Goal: Register for event/course

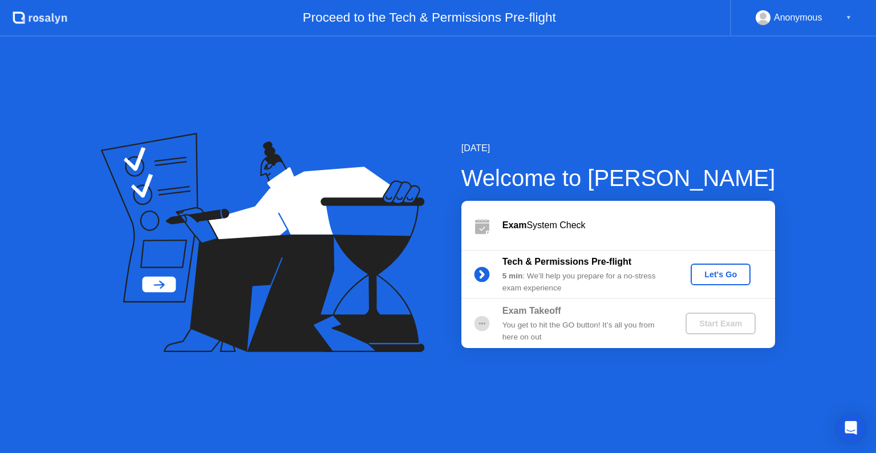
click at [538, 225] on div "Exam System Check" at bounding box center [639, 226] width 273 height 14
click at [566, 258] on b "Tech & Permissions Pre-flight" at bounding box center [567, 262] width 129 height 10
click at [705, 276] on div "Let's Go" at bounding box center [721, 274] width 51 height 9
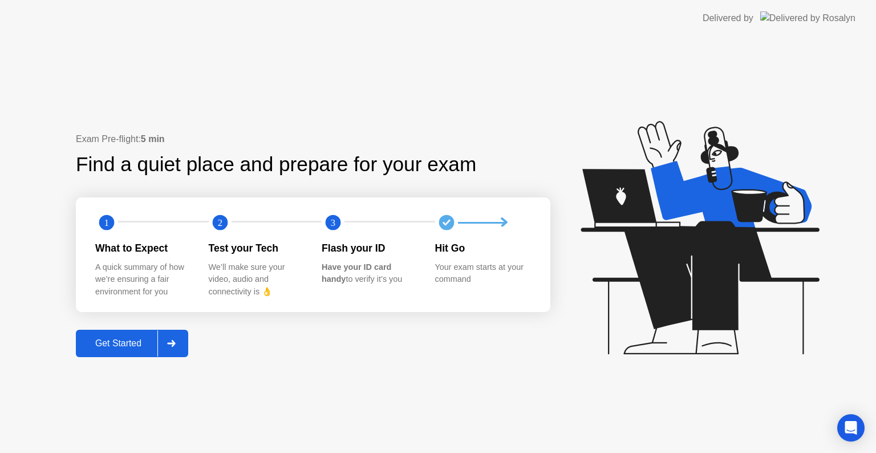
click at [105, 346] on div "Get Started" at bounding box center [118, 343] width 78 height 10
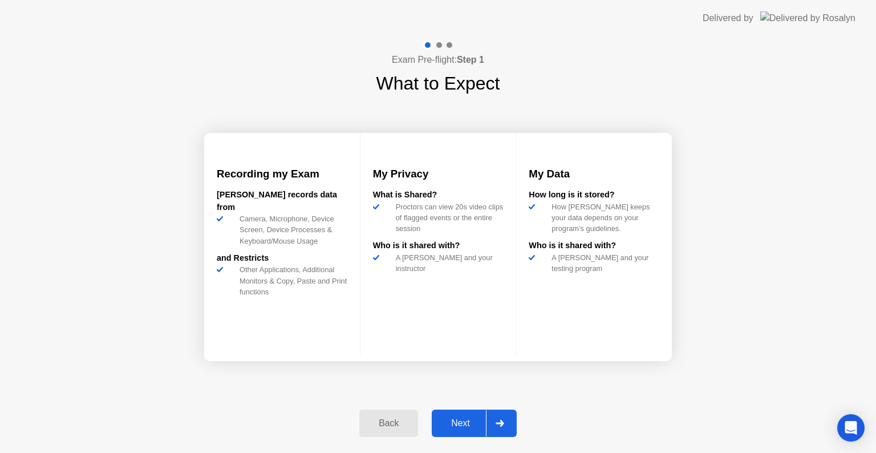
click at [479, 418] on div "Next" at bounding box center [460, 423] width 51 height 10
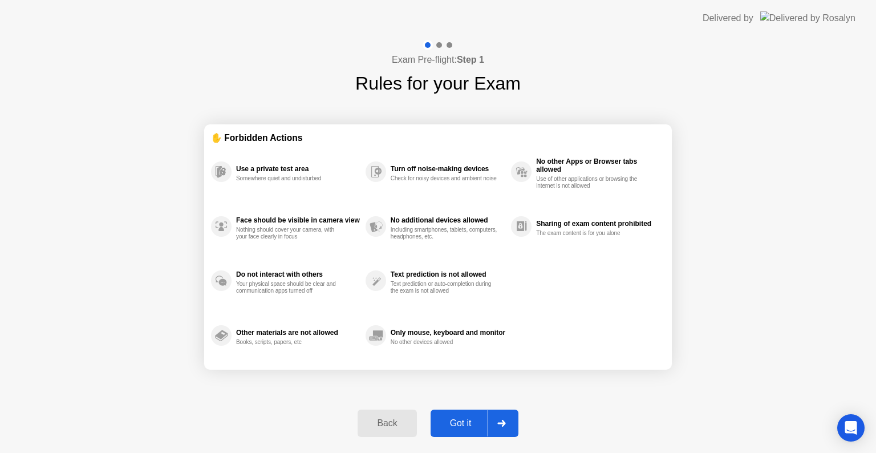
click at [468, 413] on button "Got it" at bounding box center [475, 423] width 88 height 27
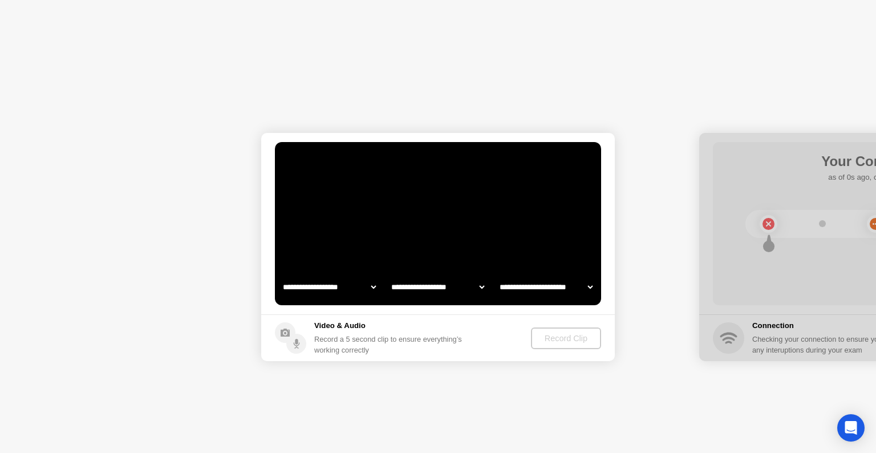
select select "**********"
select select "*******"
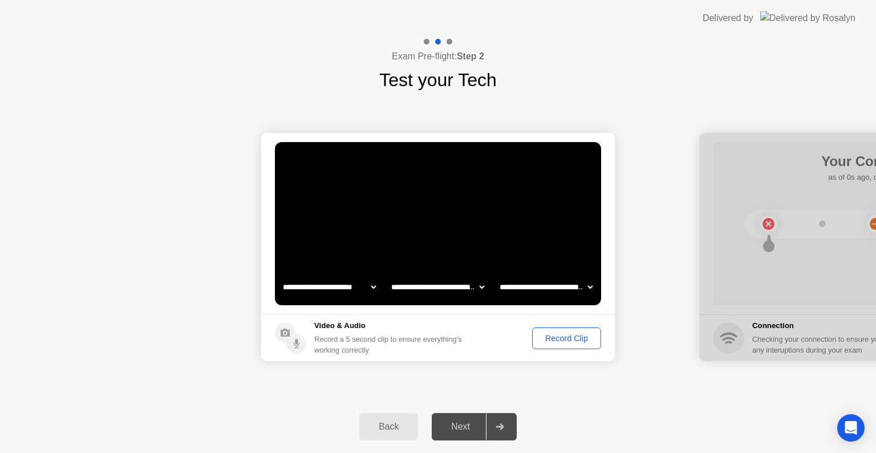
click at [558, 340] on div "Record Clip" at bounding box center [566, 338] width 61 height 9
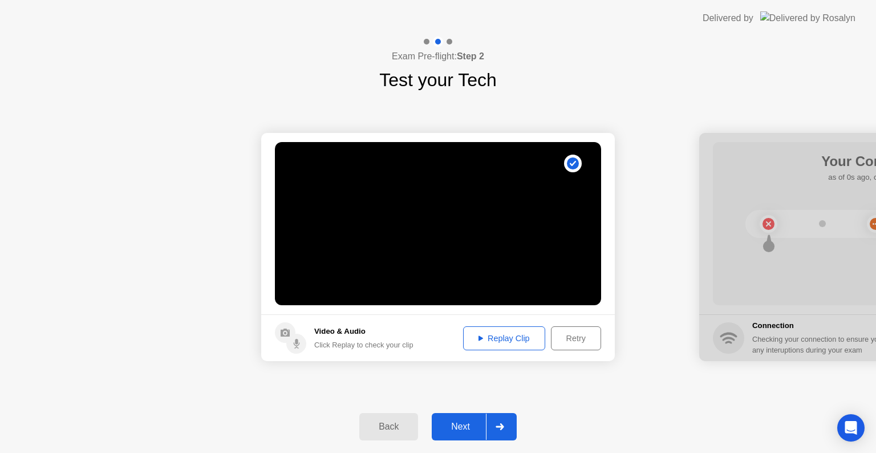
click at [516, 340] on div "Replay Clip" at bounding box center [504, 338] width 74 height 9
click at [492, 329] on button "Replay Clip" at bounding box center [504, 338] width 82 height 24
click at [502, 342] on div "Replay Clip" at bounding box center [504, 338] width 74 height 9
click at [468, 425] on div "Next" at bounding box center [460, 427] width 51 height 10
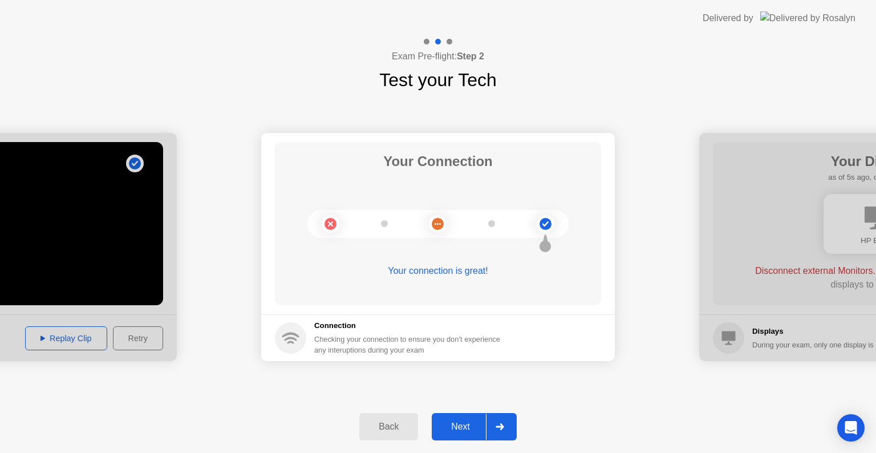
click at [474, 424] on div "Next" at bounding box center [460, 427] width 51 height 10
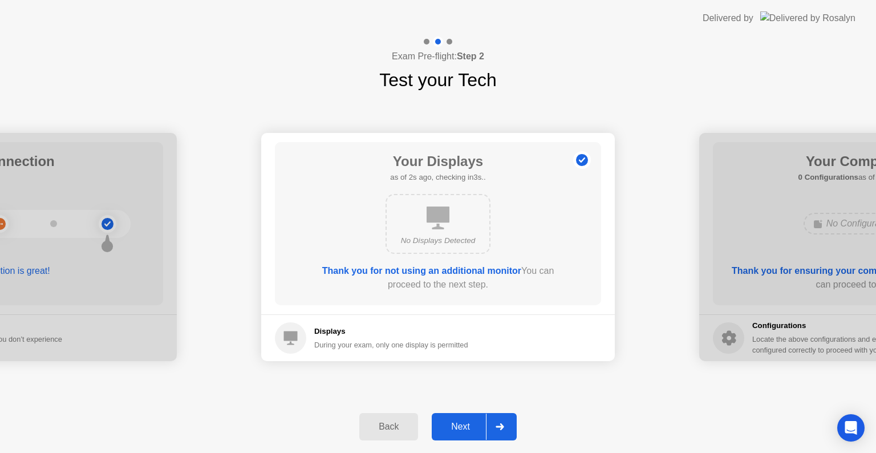
click at [466, 430] on div "Next" at bounding box center [460, 427] width 51 height 10
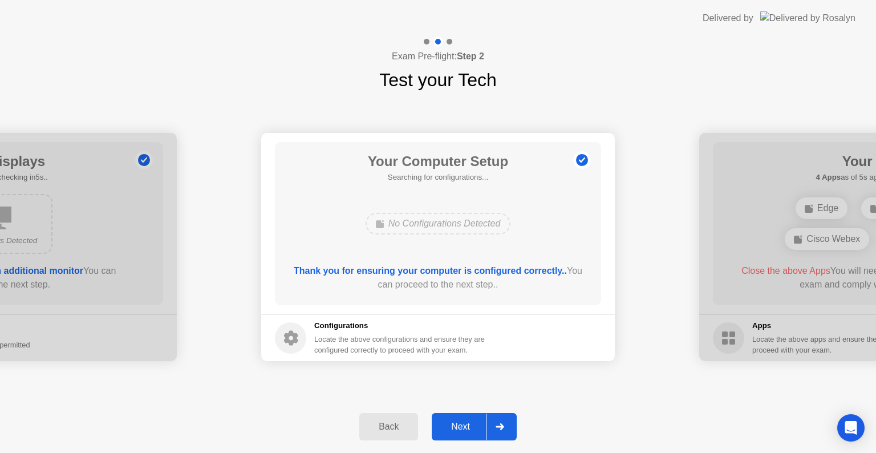
click at [468, 427] on div "Next" at bounding box center [460, 427] width 51 height 10
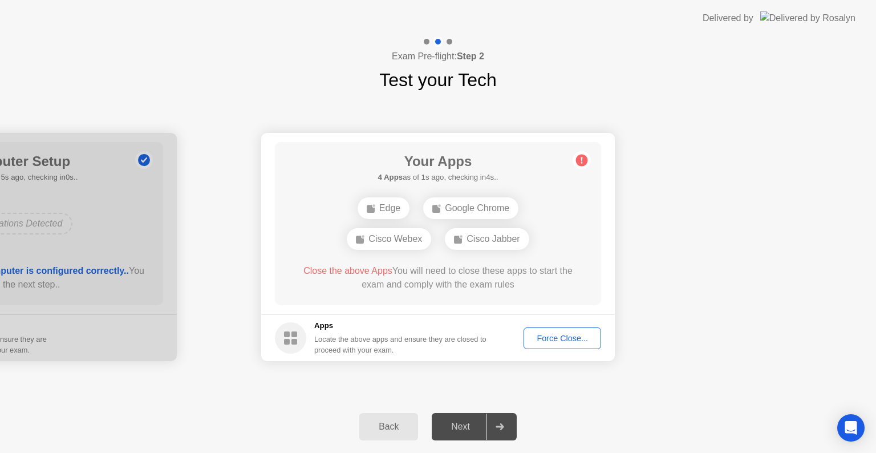
click at [649, 64] on div "Exam Pre-flight: Step 2 Test your Tech" at bounding box center [438, 65] width 876 height 57
click at [632, 386] on div "**********" at bounding box center [438, 247] width 876 height 307
click at [541, 335] on div "Force Close..." at bounding box center [563, 338] width 70 height 9
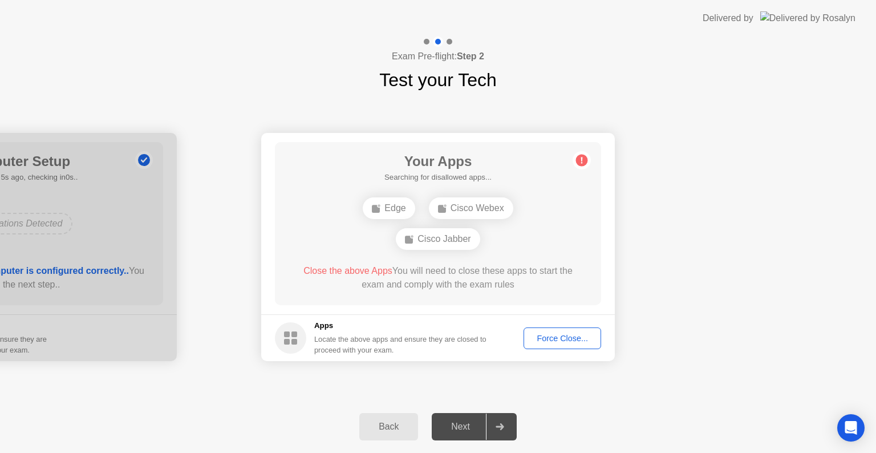
drag, startPoint x: 508, startPoint y: 274, endPoint x: 537, endPoint y: 281, distance: 30.6
click at [537, 281] on div "Close the above Apps You will need to close these apps to start the exam and co…" at bounding box center [439, 277] width 294 height 27
drag, startPoint x: 477, startPoint y: 287, endPoint x: 534, endPoint y: 288, distance: 57.1
click at [480, 287] on div "Close the above Apps You will need to close these apps to start the exam and co…" at bounding box center [439, 277] width 294 height 27
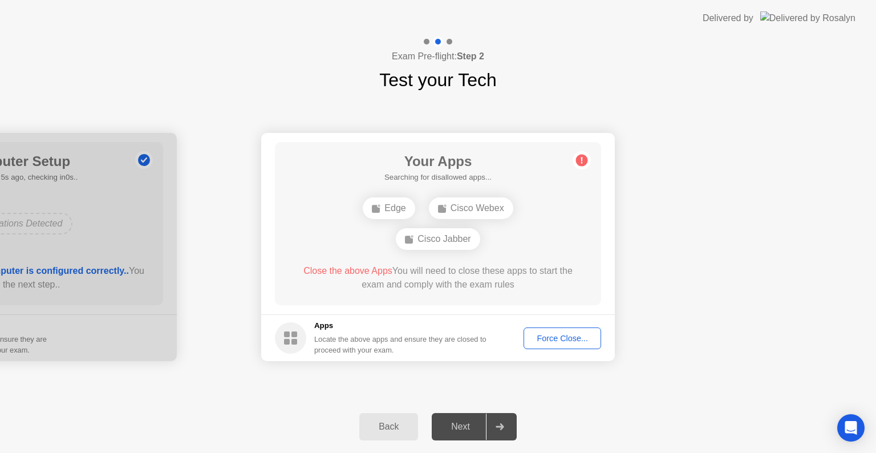
click at [534, 288] on div "Close the above Apps You will need to close these apps to start the exam and co…" at bounding box center [439, 277] width 294 height 27
click at [387, 342] on div "Locate the above apps and ensure they are closed to proceed with your exam." at bounding box center [400, 345] width 173 height 22
click at [463, 342] on div "Locate the above apps and ensure they are closed to proceed with your exam." at bounding box center [400, 345] width 173 height 22
click at [420, 354] on div "Locate the above apps and ensure they are closed to proceed with your exam." at bounding box center [400, 345] width 173 height 22
click at [540, 342] on div "Force Close..." at bounding box center [563, 338] width 70 height 9
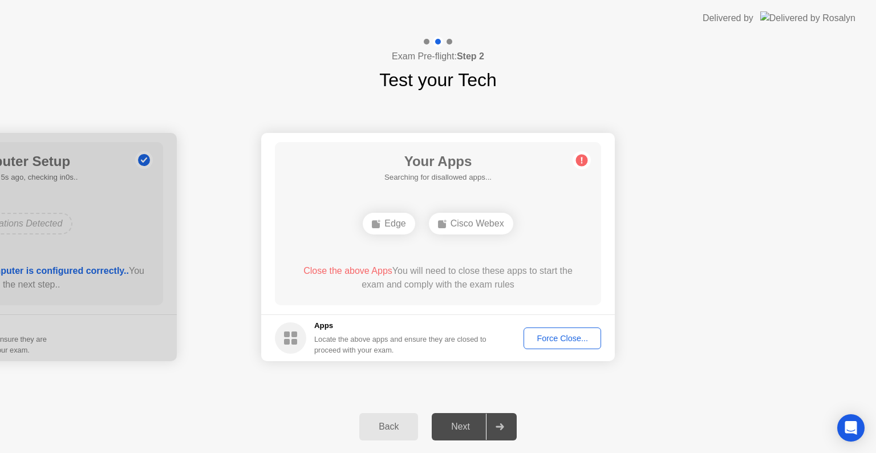
click at [483, 228] on div "Cisco Webex" at bounding box center [471, 224] width 84 height 22
click at [575, 335] on div "Force Close..." at bounding box center [563, 338] width 70 height 9
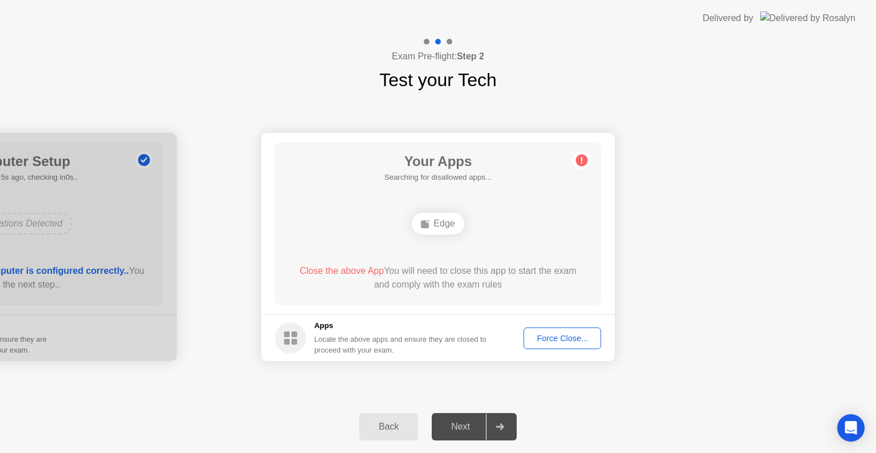
click at [498, 280] on div "Close the above App You will need to close this app to start the exam and compl…" at bounding box center [439, 277] width 294 height 27
click at [424, 223] on rect at bounding box center [425, 224] width 8 height 8
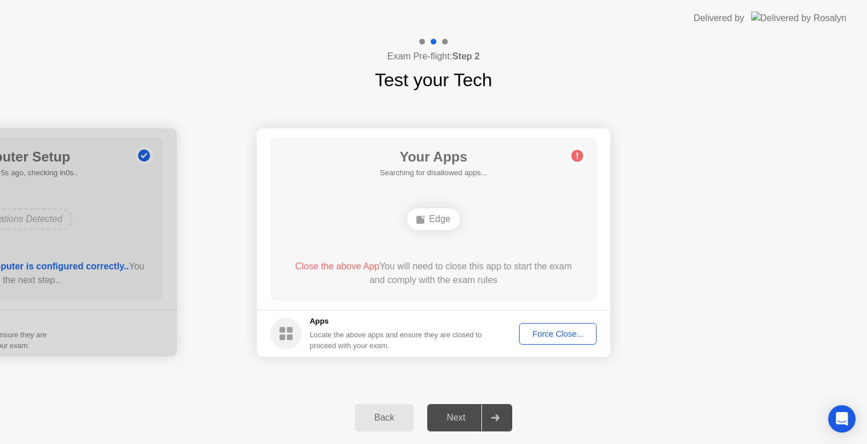
drag, startPoint x: 488, startPoint y: 181, endPoint x: 452, endPoint y: 178, distance: 36.1
click at [452, 178] on div "Your Apps Searching for disallowed apps... Edge Close the above App You will ne…" at bounding box center [433, 219] width 326 height 163
click at [425, 220] on icon at bounding box center [421, 219] width 9 height 9
click at [568, 335] on div "Force Close..." at bounding box center [558, 333] width 70 height 9
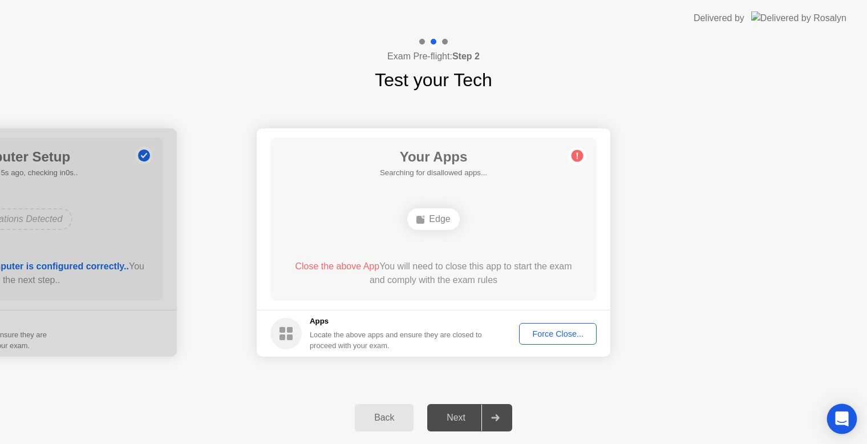
click at [846, 418] on icon "Open Intercom Messenger" at bounding box center [841, 418] width 13 height 15
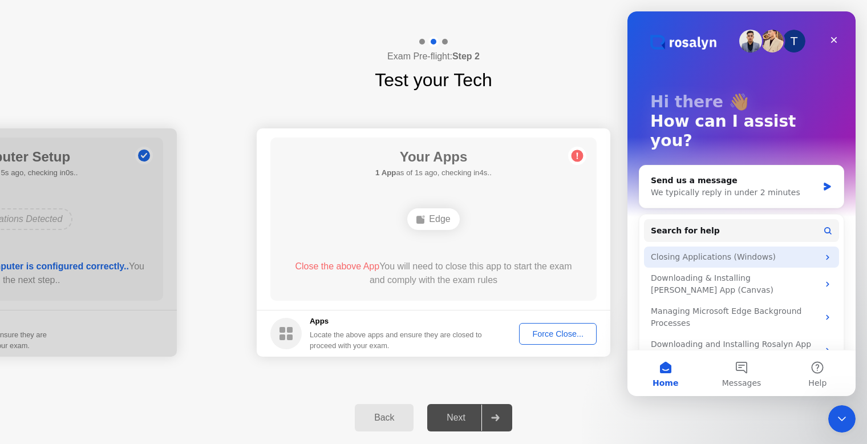
click at [727, 251] on div "Closing Applications (Windows)" at bounding box center [735, 257] width 168 height 12
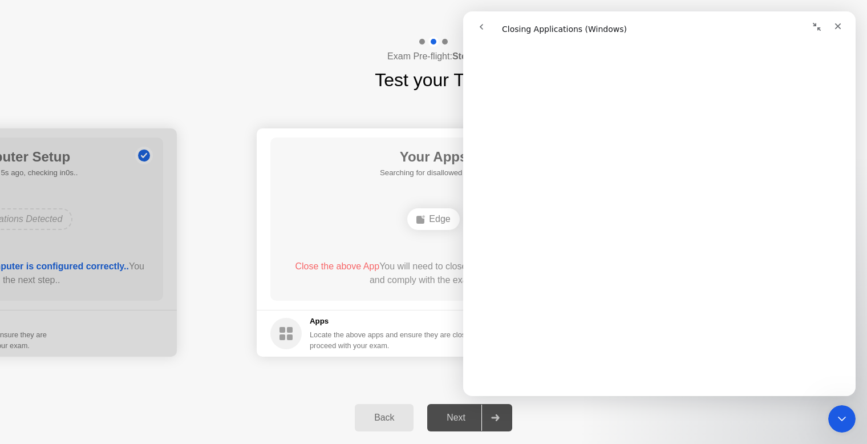
scroll to position [1296, 0]
click at [252, 71] on div "Exam Pre-flight: Step 2 Test your Tech" at bounding box center [433, 65] width 867 height 57
click at [837, 33] on div "Close" at bounding box center [838, 26] width 21 height 21
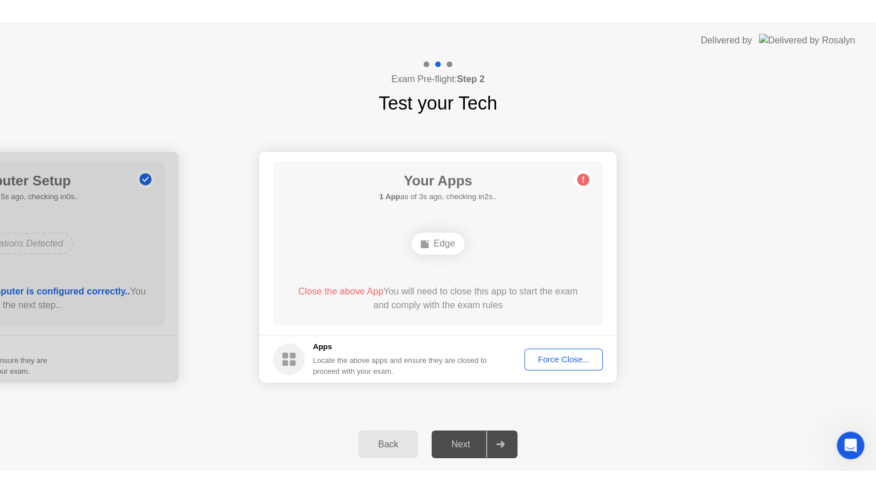
scroll to position [0, 0]
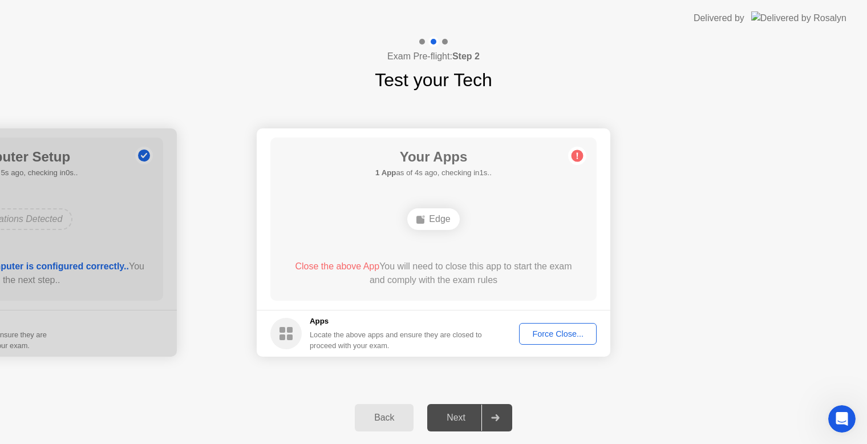
click at [575, 157] on circle at bounding box center [578, 156] width 12 height 12
click at [451, 261] on div "Close the above App You will need to close this app to start the exam and compl…" at bounding box center [434, 273] width 294 height 27
drag, startPoint x: 420, startPoint y: 270, endPoint x: 511, endPoint y: 273, distance: 90.8
click at [511, 273] on div "Close the above App You will need to close this app to start the exam and compl…" at bounding box center [434, 273] width 294 height 27
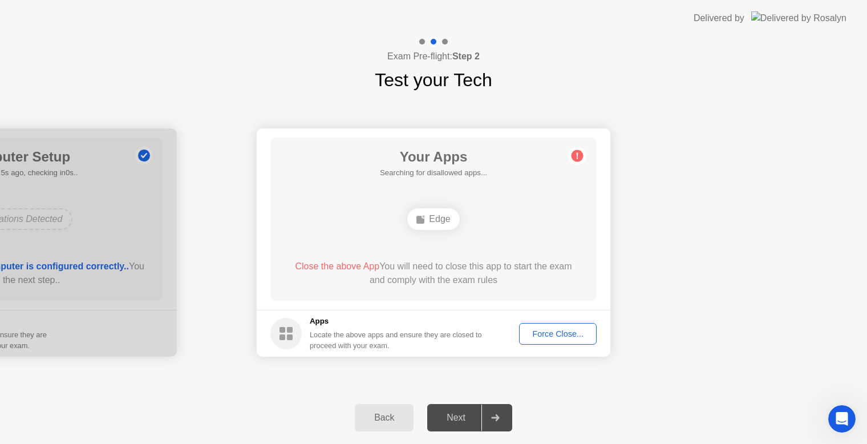
click at [511, 273] on div "Close the above App You will need to close this app to start the exam and compl…" at bounding box center [434, 273] width 294 height 27
drag, startPoint x: 477, startPoint y: 270, endPoint x: 516, endPoint y: 273, distance: 38.9
click at [516, 273] on div "Close the above App You will need to close this app to start the exam and compl…" at bounding box center [434, 273] width 294 height 27
click at [488, 281] on div "Close the above App You will need to close this app to start the exam and compl…" at bounding box center [434, 273] width 294 height 27
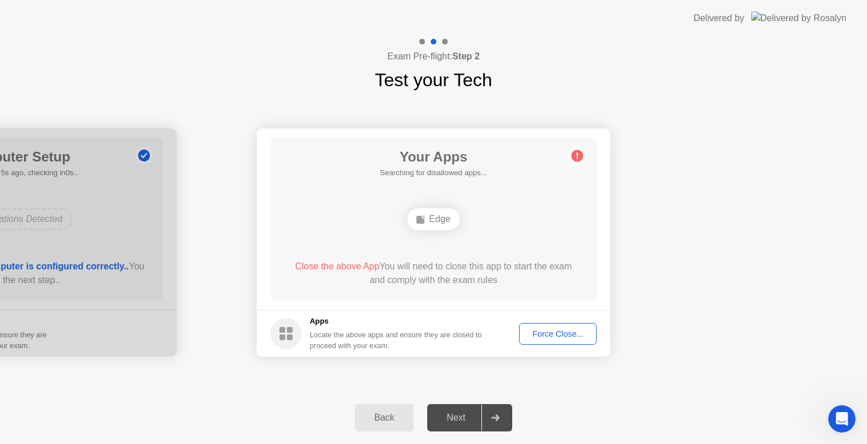
click at [504, 281] on div "Close the above App You will need to close this app to start the exam and compl…" at bounding box center [434, 273] width 294 height 27
click at [286, 340] on circle at bounding box center [285, 333] width 31 height 31
click at [290, 336] on rect at bounding box center [290, 337] width 6 height 6
click at [571, 333] on div "Force Close..." at bounding box center [558, 333] width 70 height 9
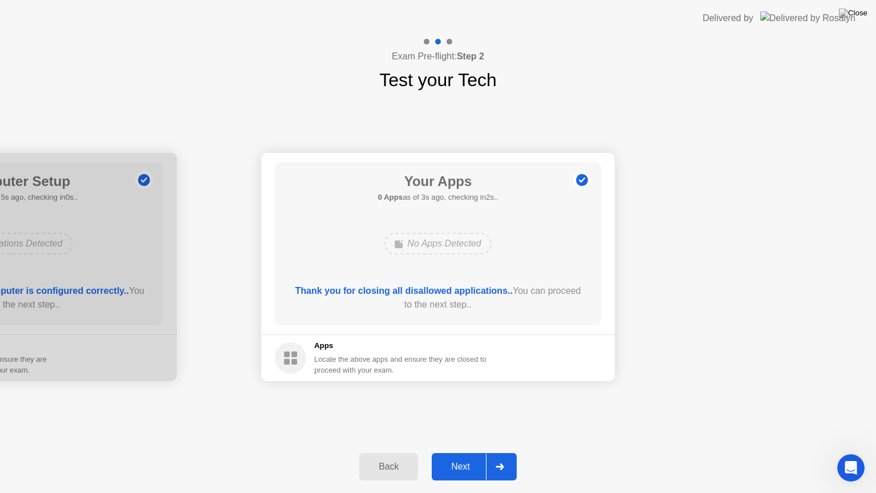
click at [466, 452] on div "Next" at bounding box center [460, 467] width 51 height 10
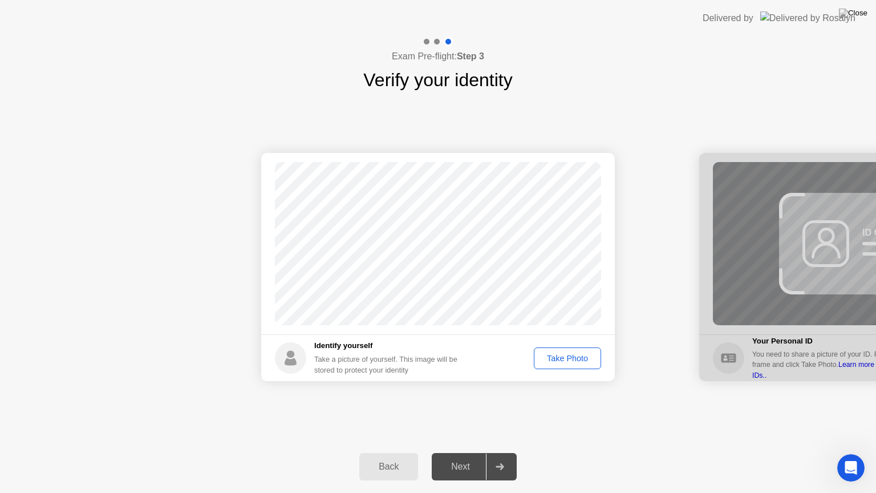
click at [569, 359] on div "Take Photo" at bounding box center [567, 358] width 59 height 9
click at [585, 357] on div "Retake" at bounding box center [575, 358] width 45 height 9
click at [572, 356] on div "Take Photo" at bounding box center [567, 358] width 59 height 9
click at [471, 452] on div "Next" at bounding box center [460, 467] width 51 height 10
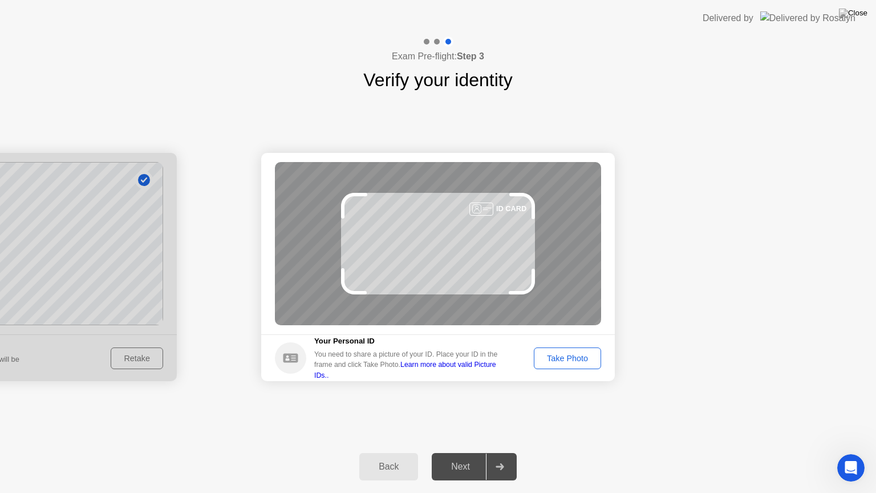
click at [558, 361] on div "Take Photo" at bounding box center [567, 358] width 59 height 9
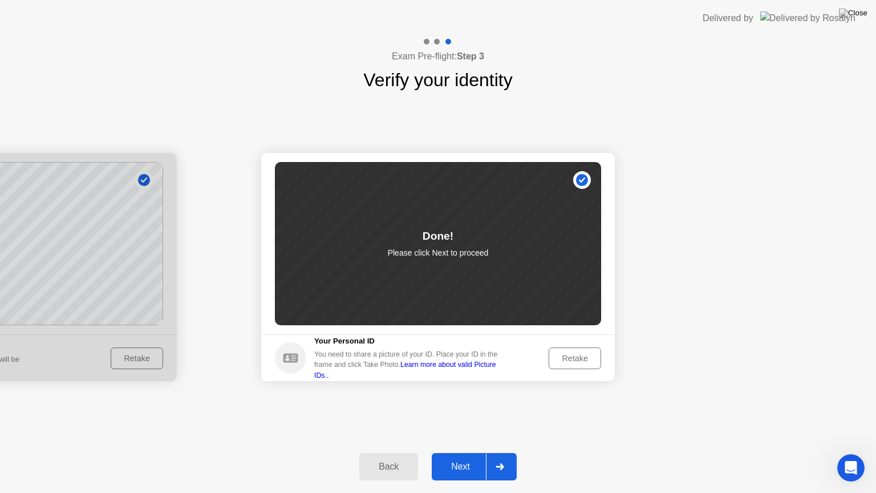
click at [456, 452] on div "Next" at bounding box center [460, 467] width 51 height 10
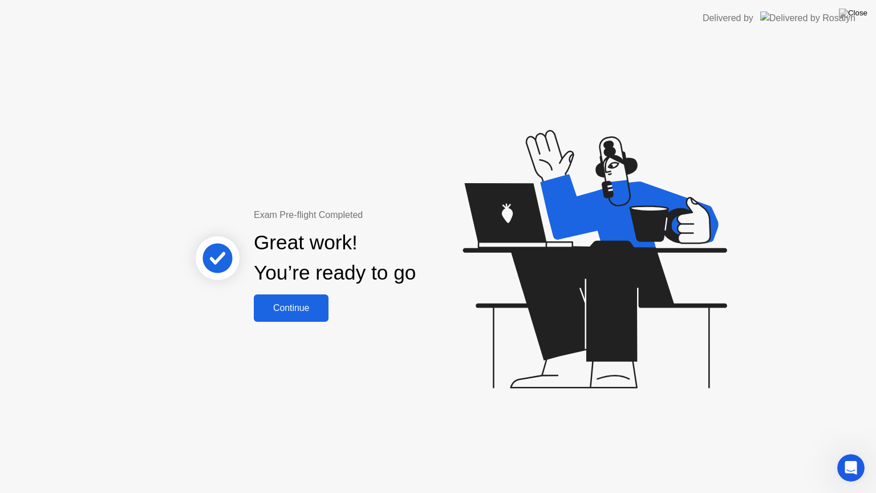
click at [303, 303] on div "Continue" at bounding box center [291, 308] width 68 height 10
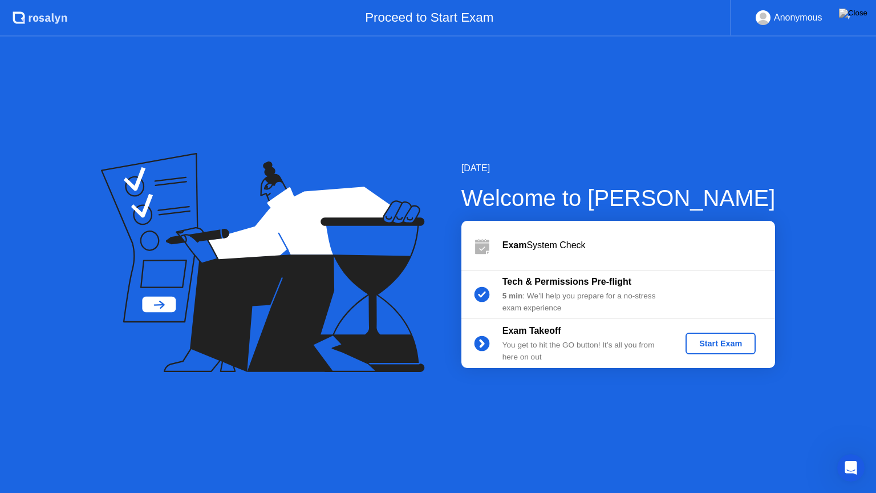
click at [726, 341] on div "Start Exam" at bounding box center [720, 343] width 61 height 9
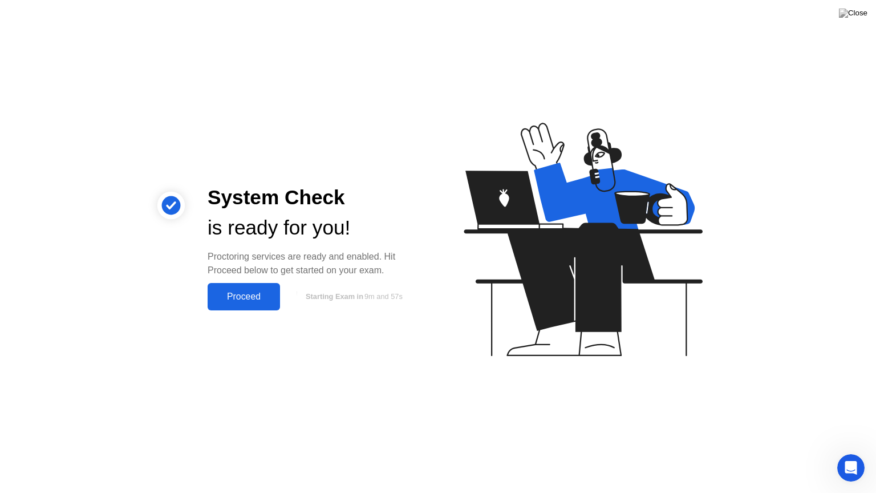
click at [256, 301] on div "Proceed" at bounding box center [244, 297] width 66 height 10
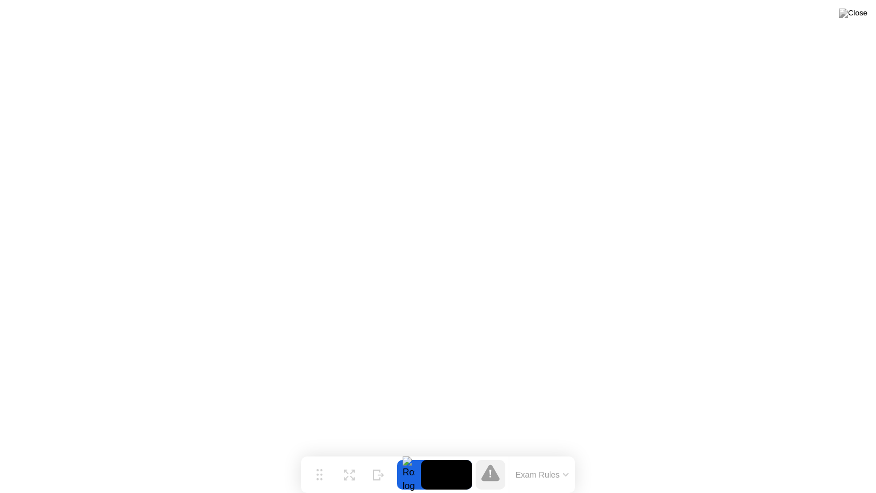
click at [562, 452] on button "Exam Rules" at bounding box center [542, 475] width 60 height 10
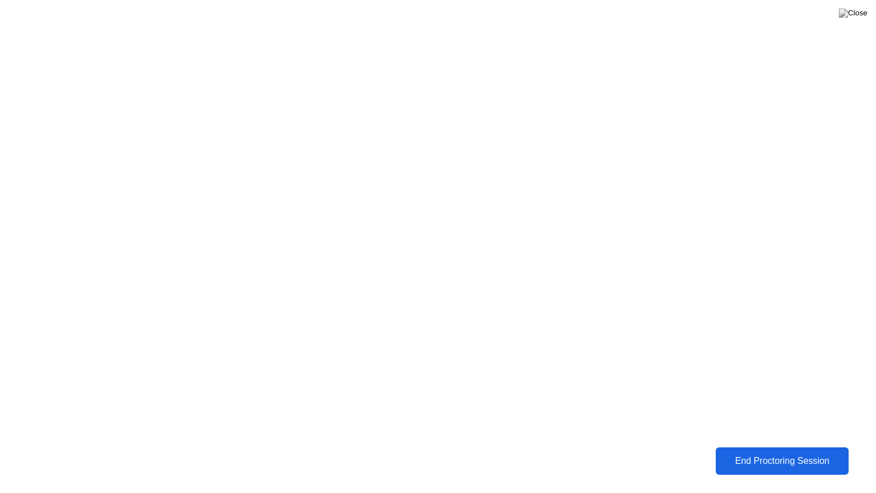
click at [761, 452] on div "End Proctoring Session" at bounding box center [782, 460] width 137 height 11
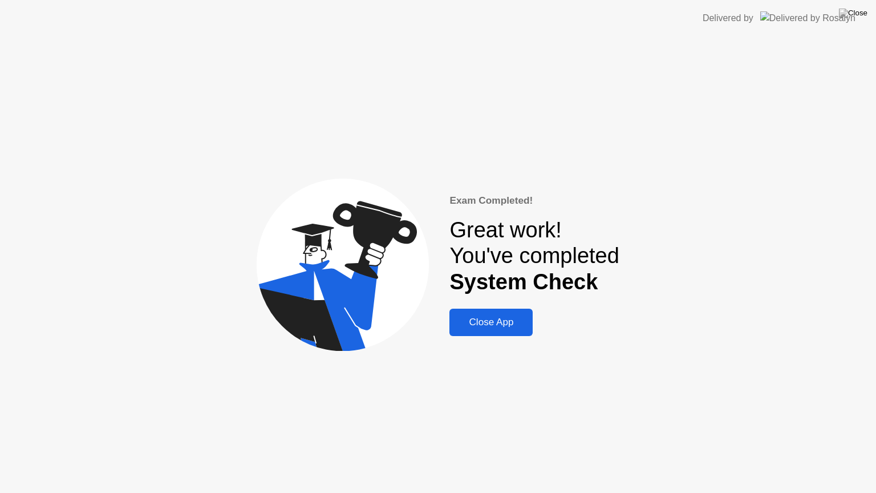
click at [507, 322] on div "Close App" at bounding box center [491, 322] width 76 height 11
